Goal: Task Accomplishment & Management: Complete application form

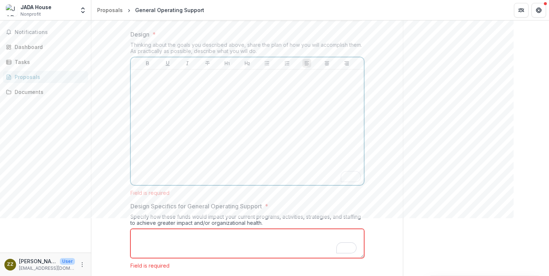
click at [234, 148] on div "To enrich screen reader interactions, please activate Accessibility in Grammarl…" at bounding box center [247, 127] width 227 height 110
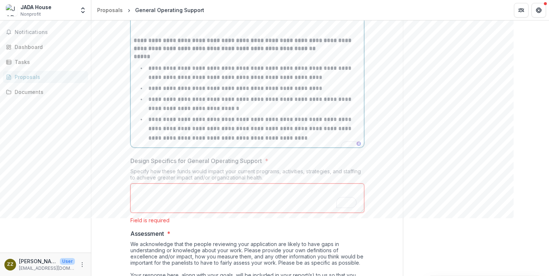
scroll to position [2197, 0]
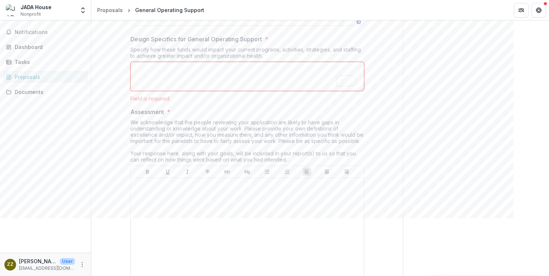
click at [287, 91] on textarea "Design Specifics for General Operating Support *" at bounding box center [247, 76] width 234 height 29
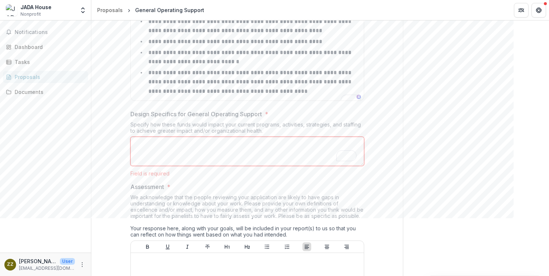
scroll to position [2105, 0]
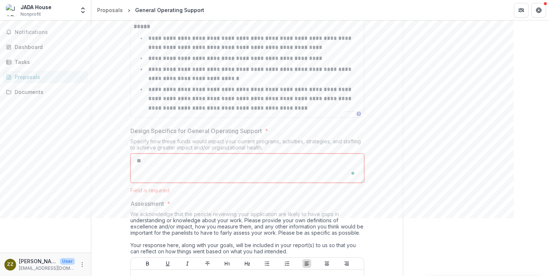
type textarea "*"
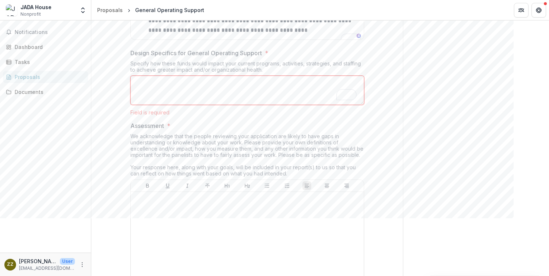
scroll to position [2266, 0]
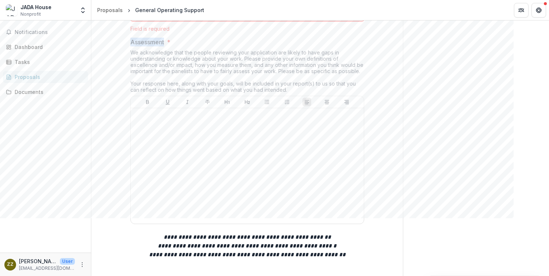
drag, startPoint x: 125, startPoint y: 113, endPoint x: 164, endPoint y: 114, distance: 38.3
click at [164, 114] on div "**********" at bounding box center [247, 220] width 245 height 4680
copy p "Assessment"
